Goal: Task Accomplishment & Management: Manage account settings

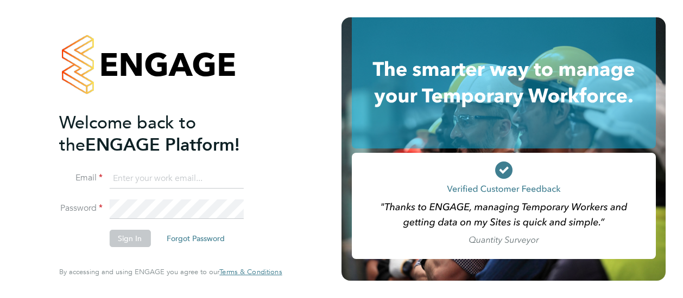
type input "[EMAIL_ADDRESS][DOMAIN_NAME]"
click at [127, 239] on button "Sign In" at bounding box center [129, 238] width 41 height 17
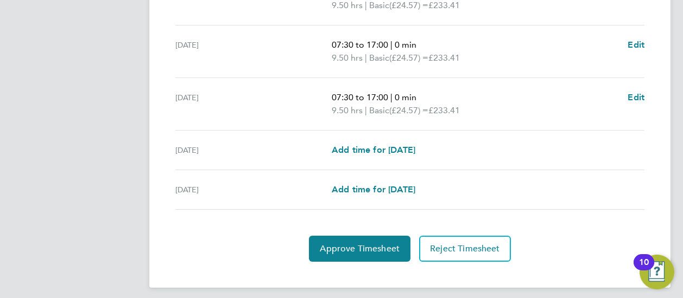
scroll to position [488, 0]
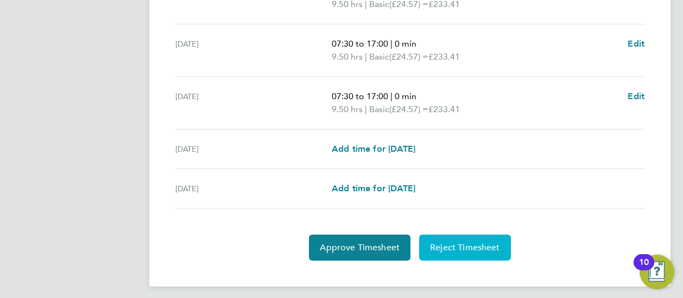
click at [464, 243] on span "Reject Timesheet" at bounding box center [465, 248] width 70 height 11
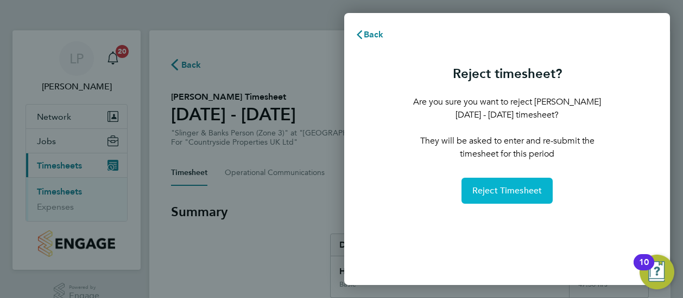
click at [508, 192] on span "Reject Timesheet" at bounding box center [507, 191] width 70 height 11
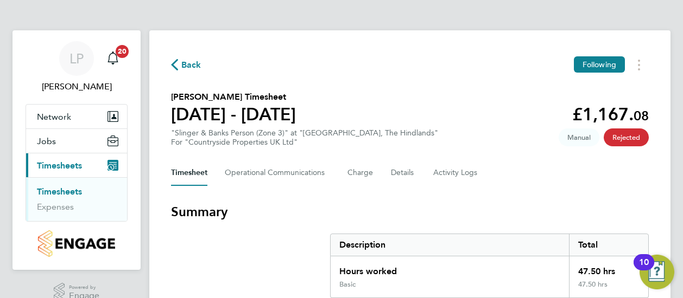
click at [61, 188] on link "Timesheets" at bounding box center [59, 192] width 45 height 10
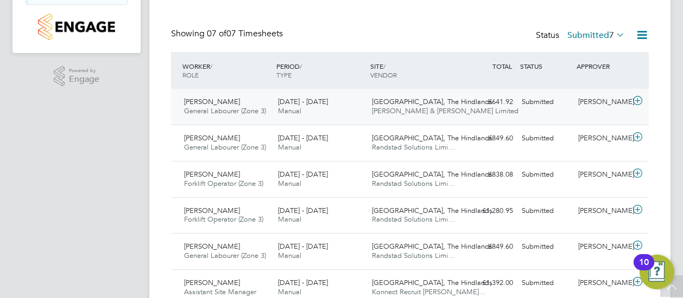
click at [224, 99] on span "Sam Baulcombe" at bounding box center [212, 101] width 56 height 9
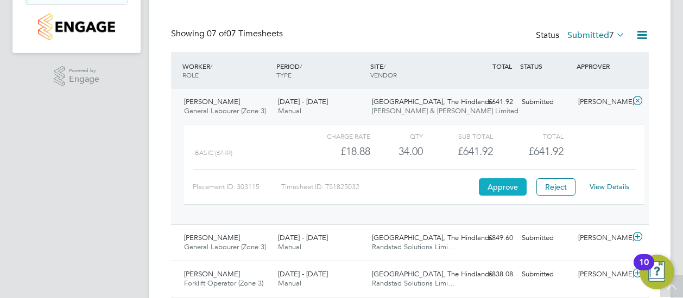
click at [506, 183] on button "Approve" at bounding box center [503, 187] width 48 height 17
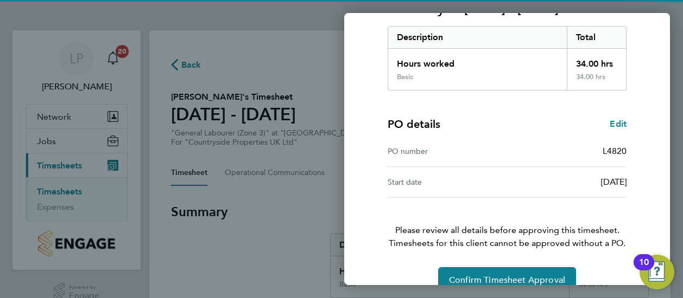
scroll to position [189, 0]
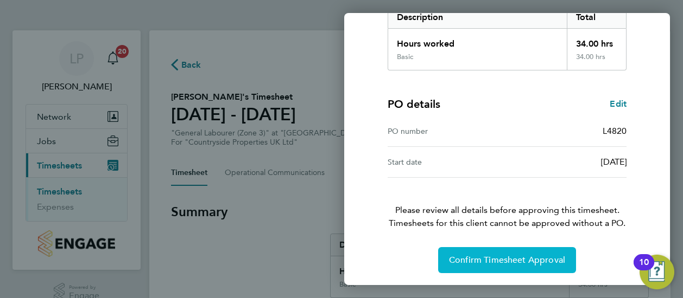
click at [511, 257] on span "Confirm Timesheet Approval" at bounding box center [507, 260] width 116 height 11
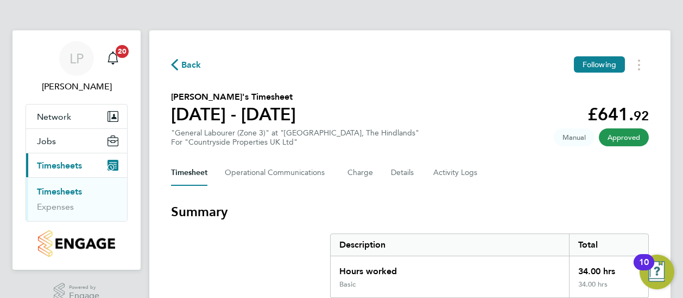
click at [64, 189] on link "Timesheets" at bounding box center [59, 192] width 45 height 10
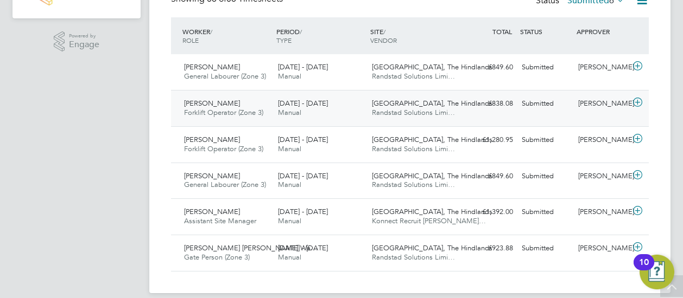
scroll to position [259, 0]
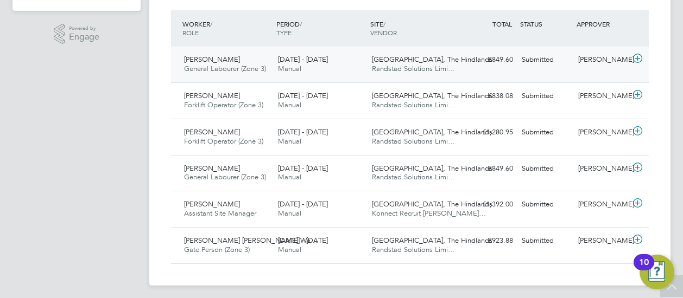
click at [206, 59] on span "James Shaw" at bounding box center [212, 59] width 56 height 9
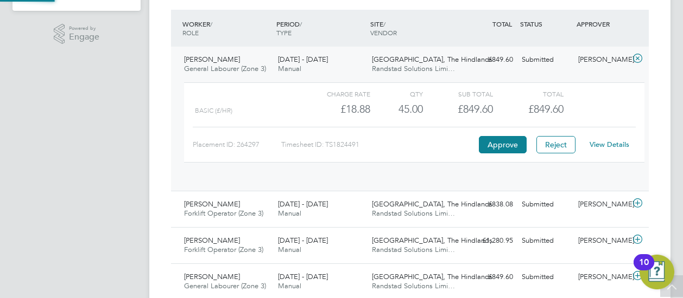
scroll to position [18, 106]
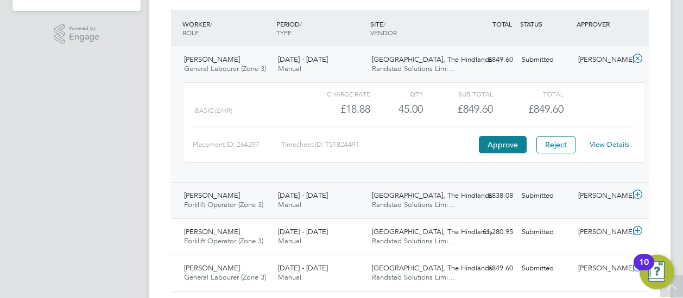
click at [205, 195] on span "Richard Wilkins" at bounding box center [212, 195] width 56 height 9
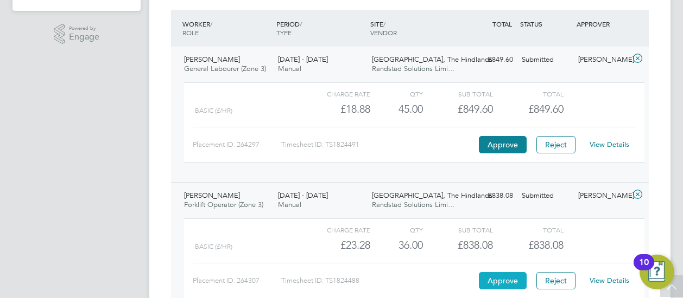
click at [503, 276] on button "Approve" at bounding box center [503, 280] width 48 height 17
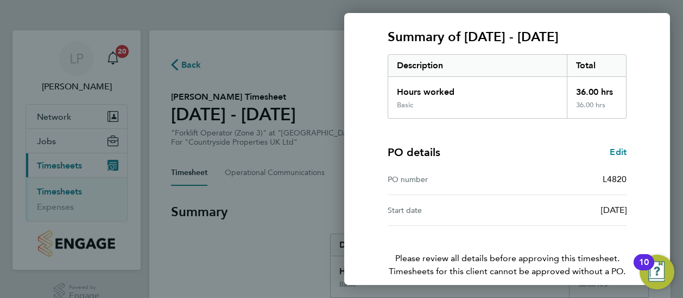
scroll to position [189, 0]
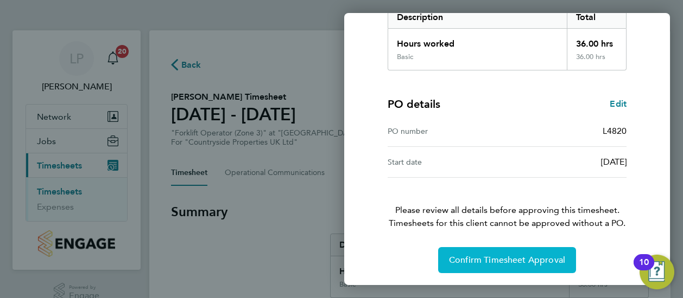
click at [514, 258] on span "Confirm Timesheet Approval" at bounding box center [507, 260] width 116 height 11
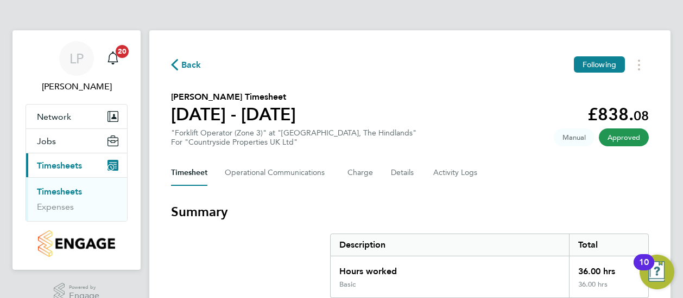
click at [53, 190] on link "Timesheets" at bounding box center [59, 192] width 45 height 10
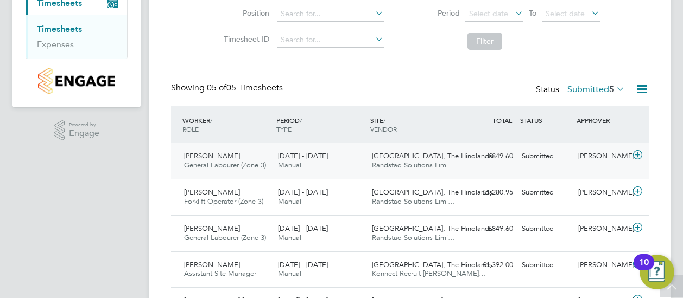
click at [206, 155] on span "[PERSON_NAME]" at bounding box center [212, 155] width 56 height 9
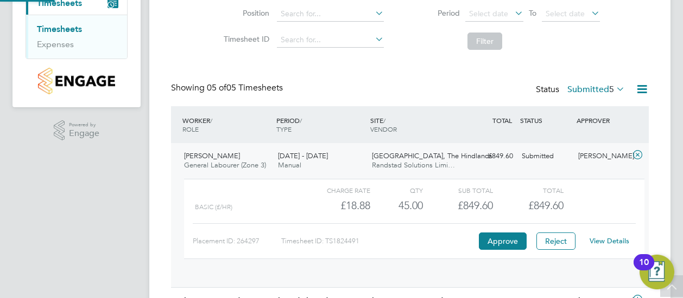
scroll to position [18, 106]
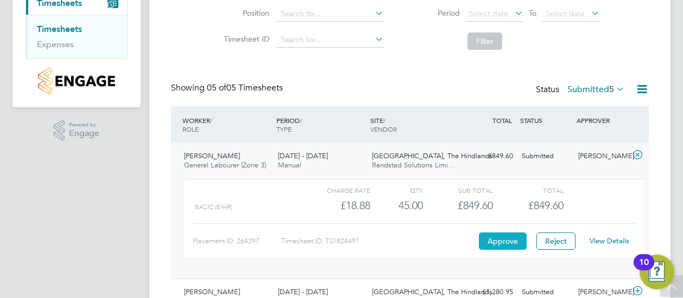
click at [505, 239] on button "Approve" at bounding box center [503, 241] width 48 height 17
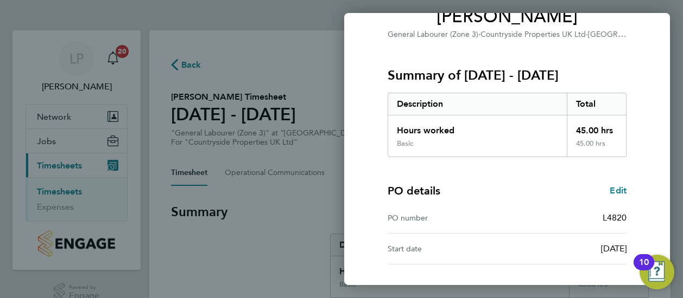
scroll to position [189, 0]
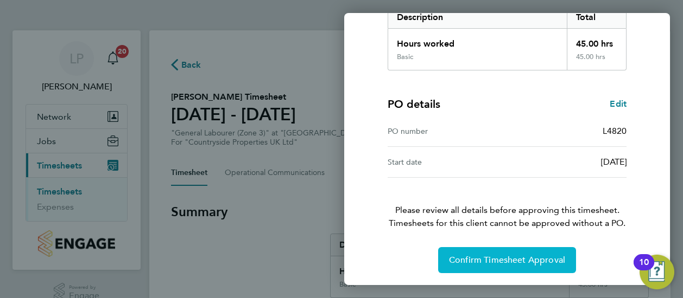
click at [498, 256] on span "Confirm Timesheet Approval" at bounding box center [507, 260] width 116 height 11
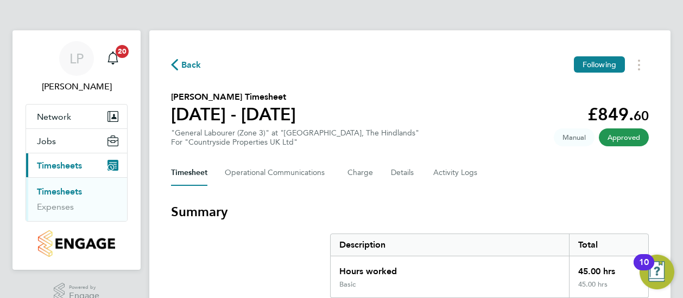
click at [59, 190] on link "Timesheets" at bounding box center [59, 192] width 45 height 10
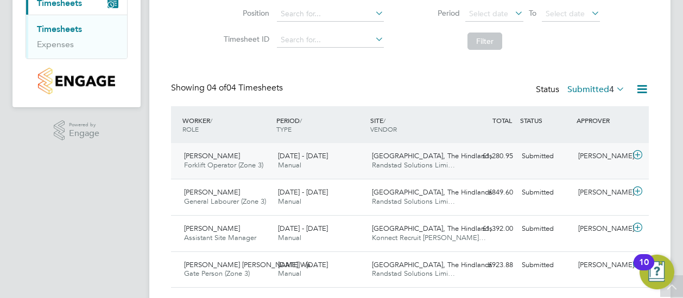
click at [205, 152] on span "[PERSON_NAME]" at bounding box center [212, 155] width 56 height 9
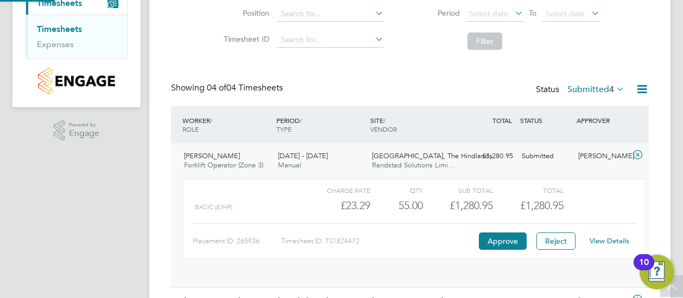
scroll to position [18, 106]
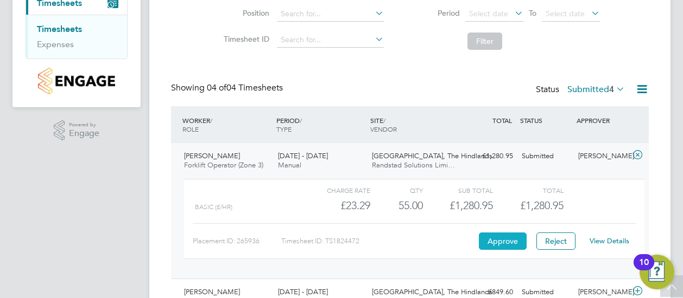
click at [501, 237] on button "Approve" at bounding box center [503, 241] width 48 height 17
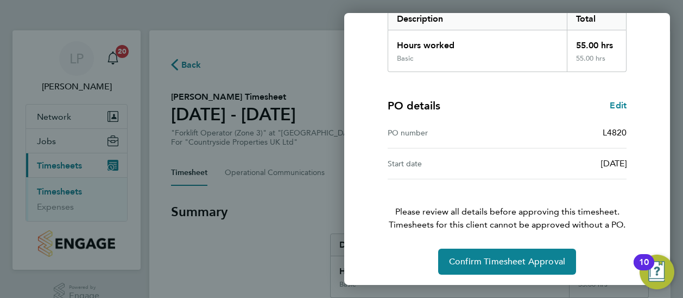
scroll to position [189, 0]
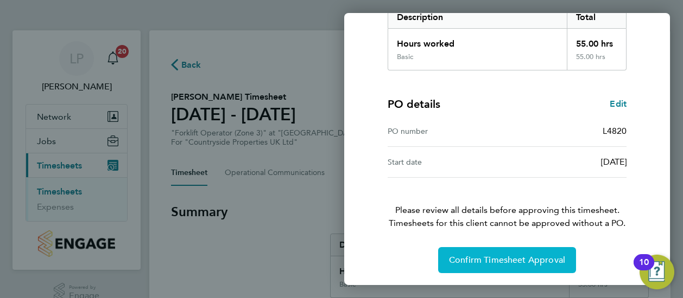
click at [503, 256] on span "Confirm Timesheet Approval" at bounding box center [507, 260] width 116 height 11
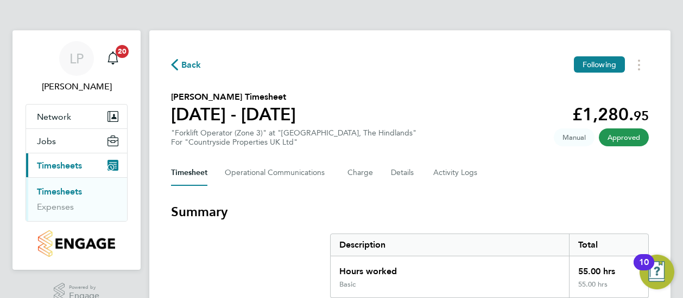
click at [60, 190] on link "Timesheets" at bounding box center [59, 192] width 45 height 10
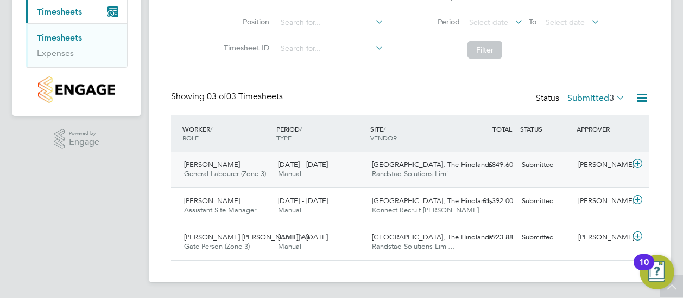
click at [200, 162] on span "Lee Ashton" at bounding box center [212, 164] width 56 height 9
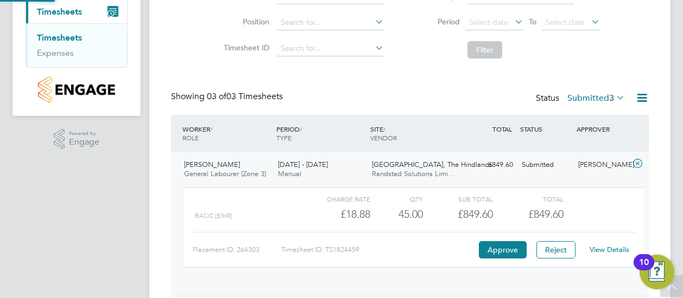
scroll to position [18, 106]
click at [502, 247] on button "Approve" at bounding box center [503, 249] width 48 height 17
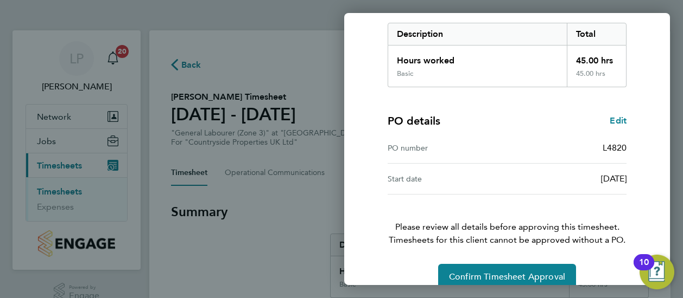
scroll to position [189, 0]
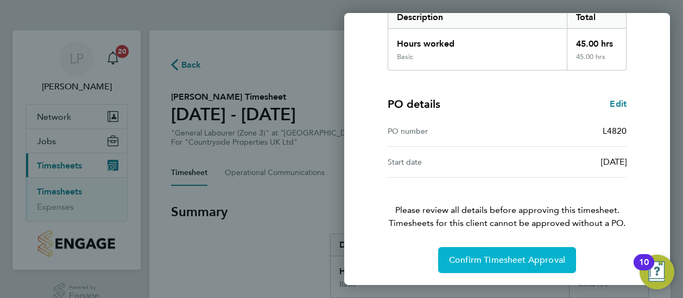
click at [502, 256] on span "Confirm Timesheet Approval" at bounding box center [507, 260] width 116 height 11
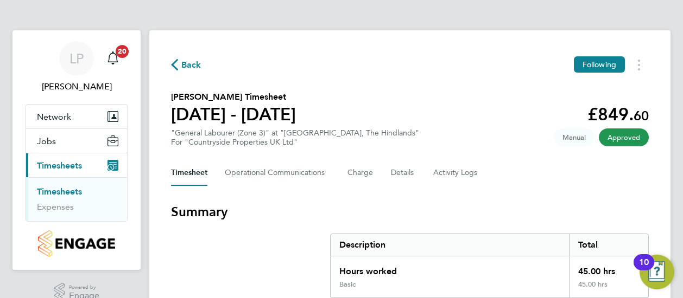
click at [53, 188] on link "Timesheets" at bounding box center [59, 192] width 45 height 10
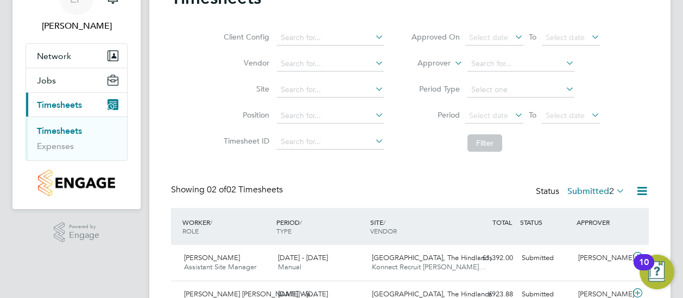
scroll to position [118, 0]
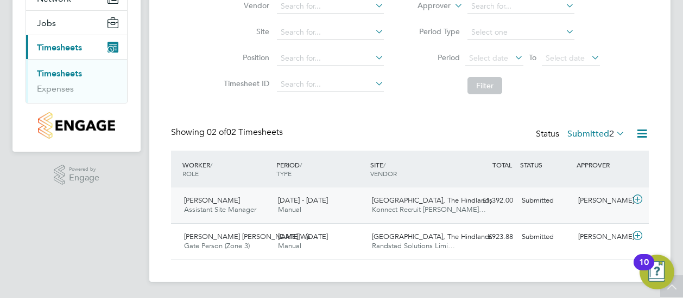
click at [206, 200] on span "[PERSON_NAME]" at bounding box center [212, 200] width 56 height 9
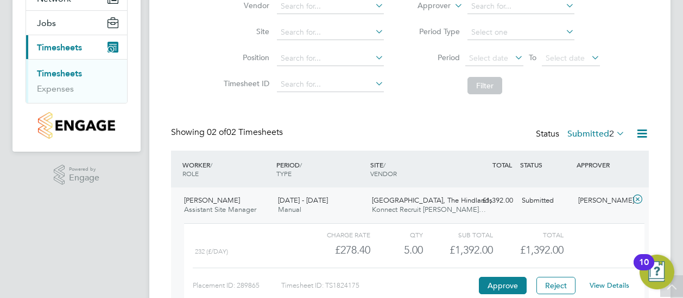
scroll to position [173, 0]
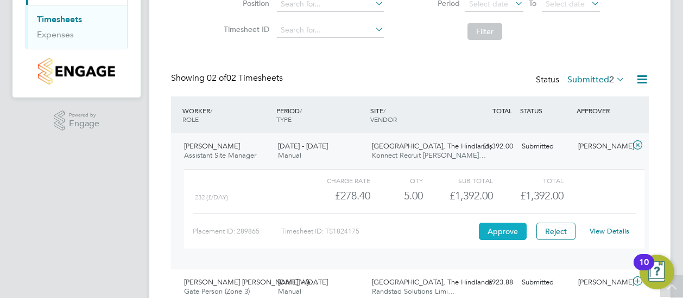
click at [500, 226] on button "Approve" at bounding box center [503, 231] width 48 height 17
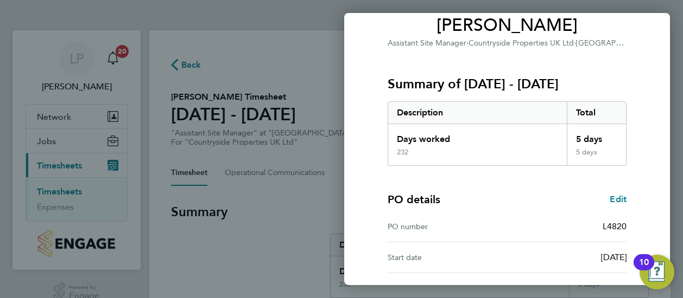
scroll to position [189, 0]
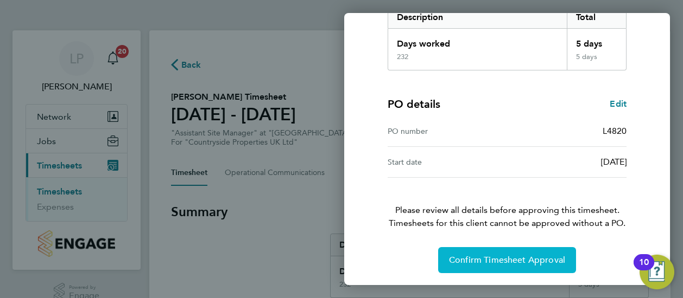
click at [508, 257] on span "Confirm Timesheet Approval" at bounding box center [507, 260] width 116 height 11
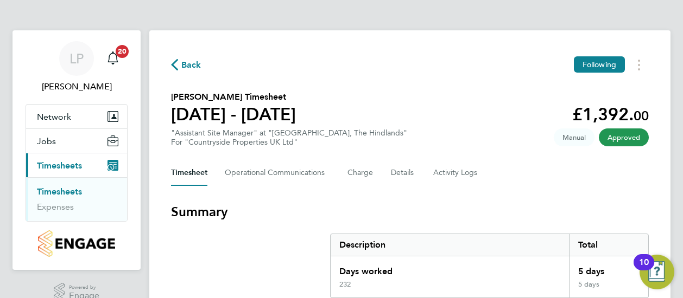
click at [63, 190] on link "Timesheets" at bounding box center [59, 192] width 45 height 10
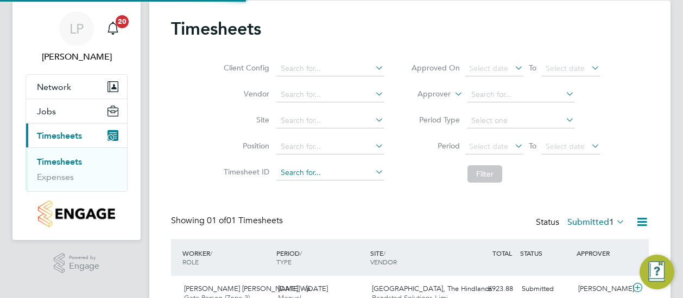
scroll to position [82, 0]
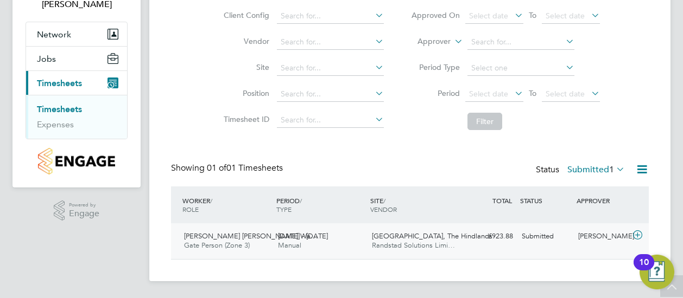
click at [221, 235] on span "[PERSON_NAME] [PERSON_NAME] Wa…" at bounding box center [250, 236] width 133 height 9
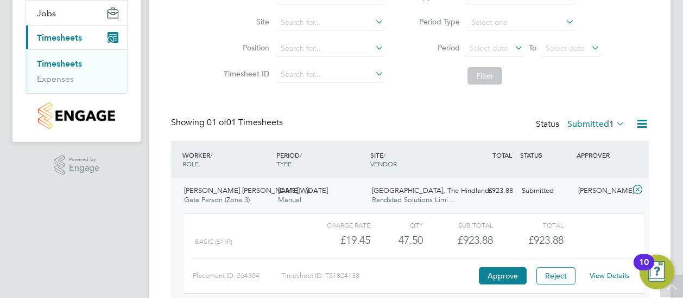
scroll to position [182, 0]
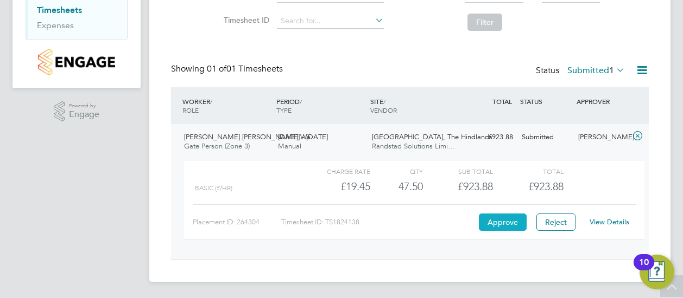
click at [505, 218] on button "Approve" at bounding box center [503, 222] width 48 height 17
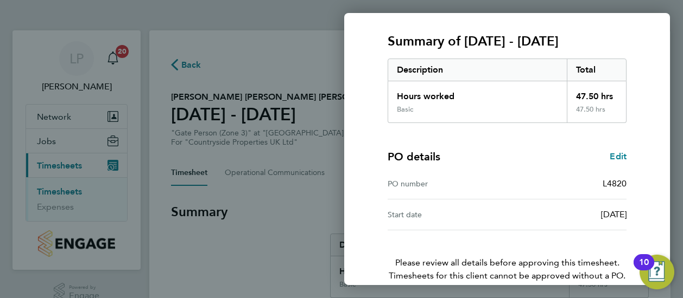
scroll to position [189, 0]
